Goal: Task Accomplishment & Management: Use online tool/utility

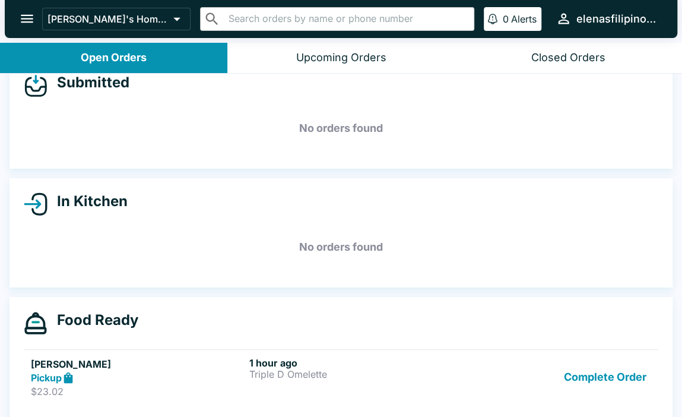
scroll to position [37, 0]
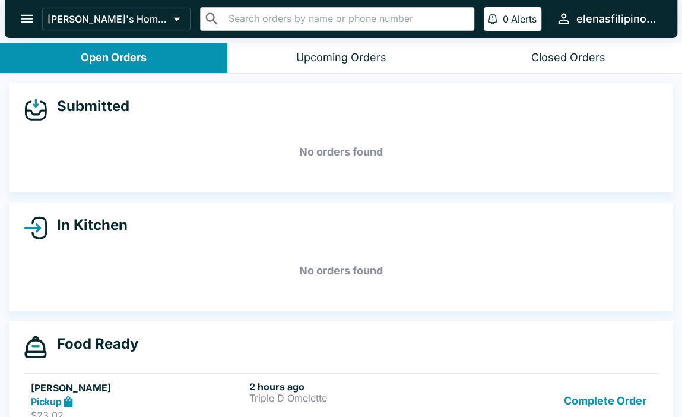
scroll to position [37, 0]
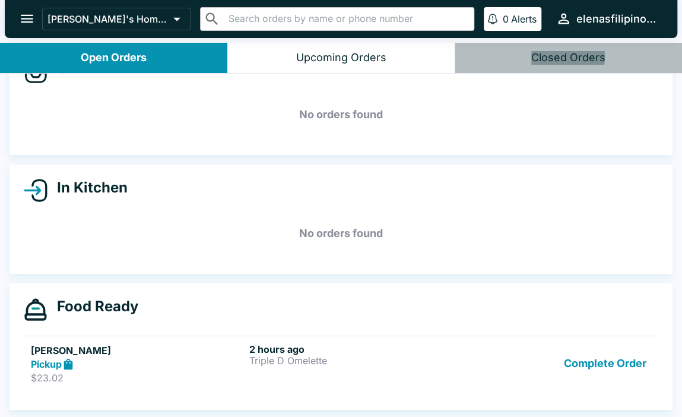
click at [552, 60] on div "Closed Orders" at bounding box center [568, 58] width 74 height 14
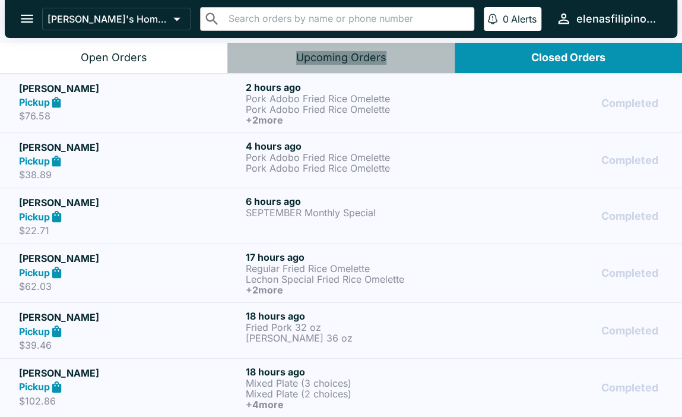
click at [350, 58] on div "Upcoming Orders" at bounding box center [341, 58] width 90 height 14
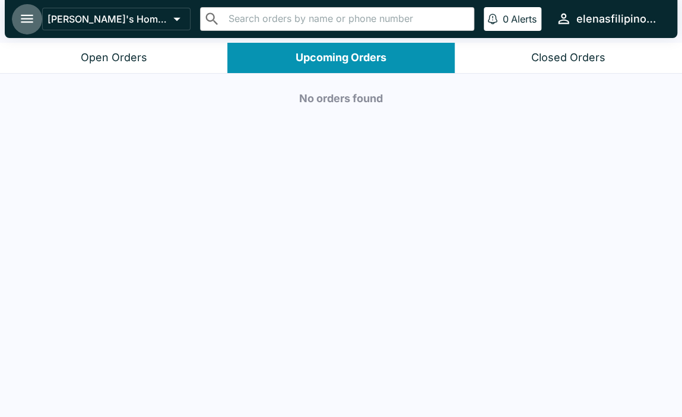
click at [30, 20] on icon "open drawer" at bounding box center [27, 19] width 12 height 8
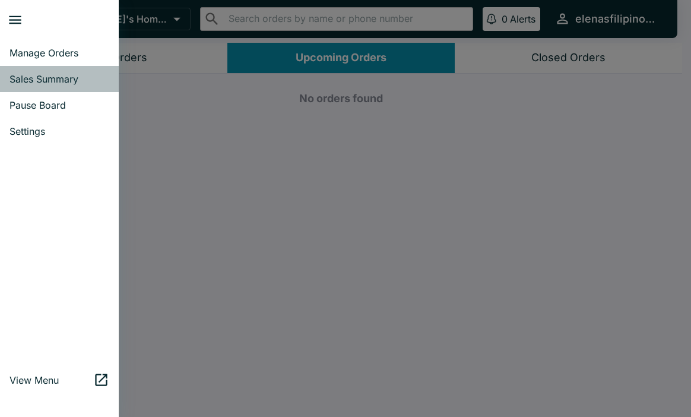
click at [45, 78] on span "Sales Summary" at bounding box center [60, 79] width 100 height 12
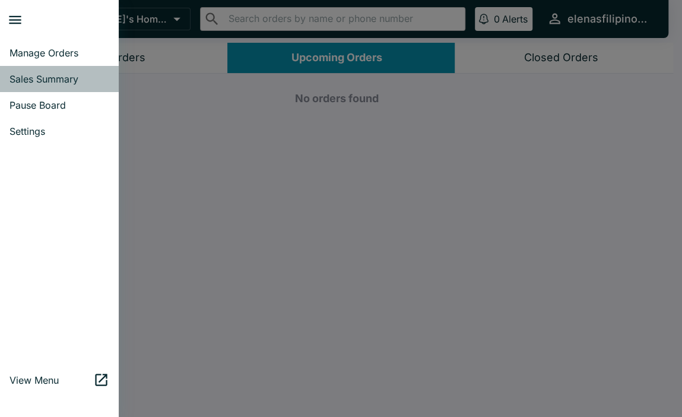
select select "03:00"
